Goal: Information Seeking & Learning: Learn about a topic

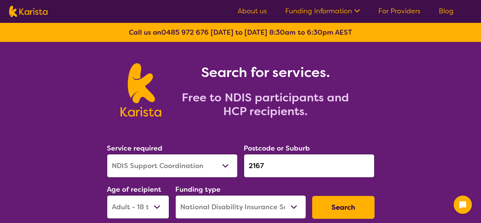
select select "NDIS Support Coordination"
select select "AD"
select select "NDIS"
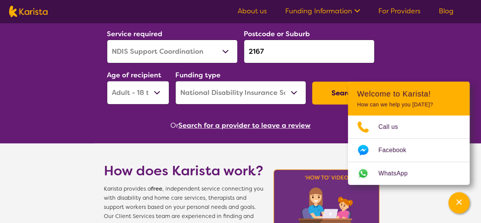
drag, startPoint x: 266, startPoint y: 52, endPoint x: 240, endPoint y: 49, distance: 25.2
click at [241, 49] on div "Postcode or Suburb 2167" at bounding box center [309, 45] width 137 height 41
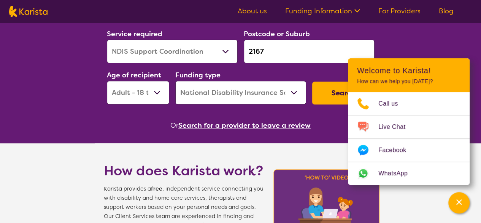
paste input "5074"
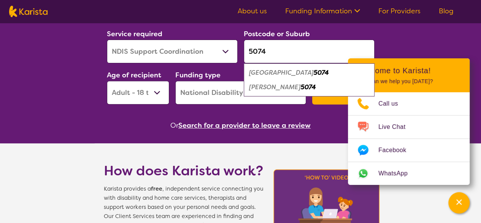
type input "5074"
click at [221, 50] on select "Allied Health Assistant Assessment ([MEDICAL_DATA] or [MEDICAL_DATA]) Behaviour…" at bounding box center [172, 52] width 131 height 24
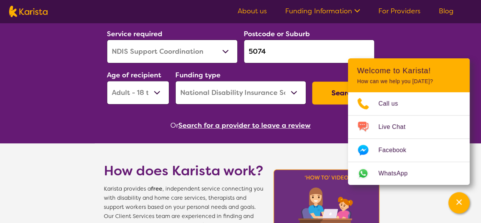
select select "NDIS Plan management"
click at [107, 40] on select "Allied Health Assistant Assessment ([MEDICAL_DATA] or [MEDICAL_DATA]) Behaviour…" at bounding box center [172, 52] width 131 height 24
click at [335, 91] on button "Search" at bounding box center [343, 92] width 62 height 23
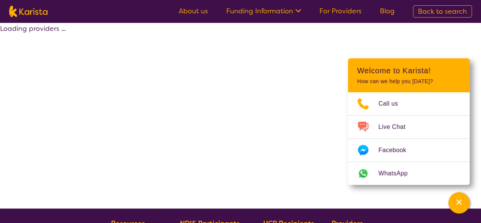
select select "by_score"
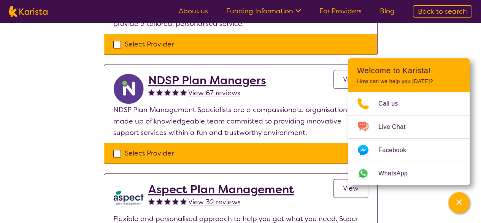
scroll to position [380, 0]
